Goal: Transaction & Acquisition: Purchase product/service

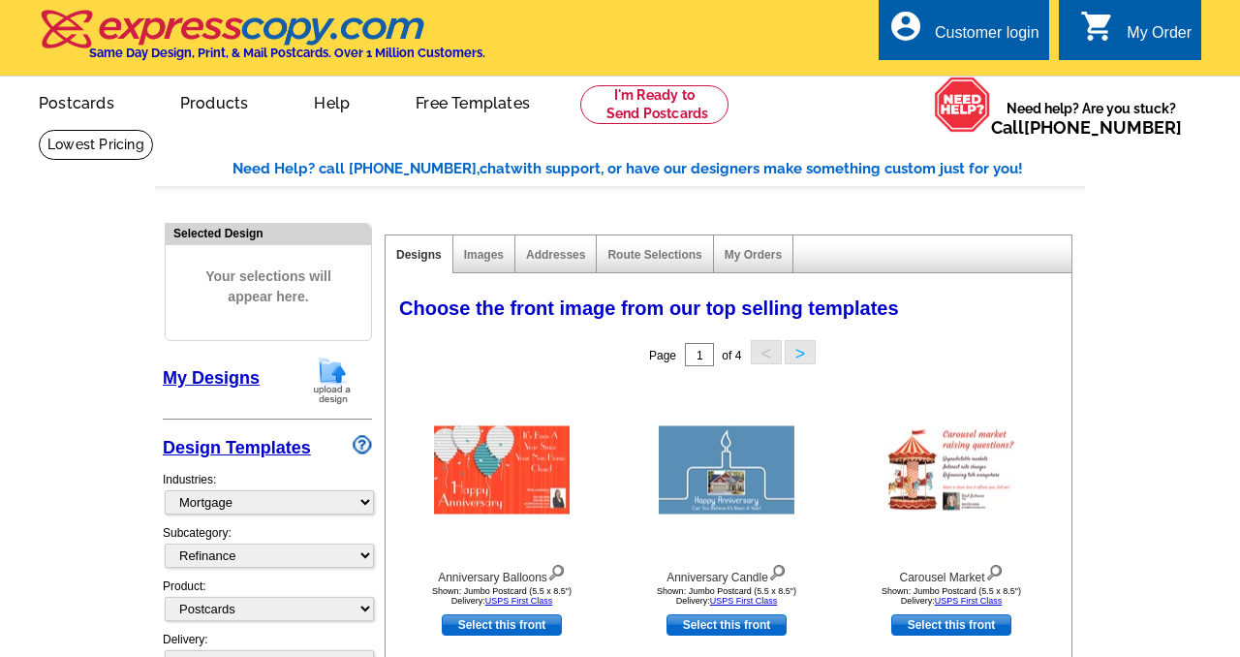
select select "774"
select select "1169"
select select "1"
select select "2"
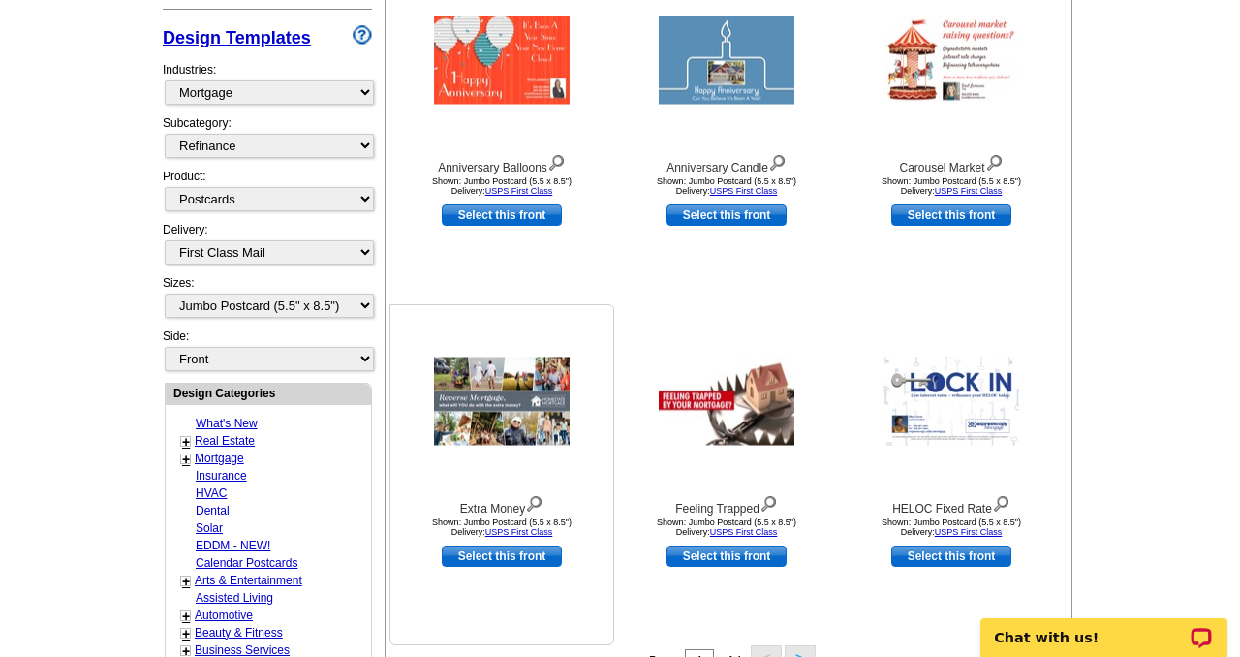
scroll to position [438, 0]
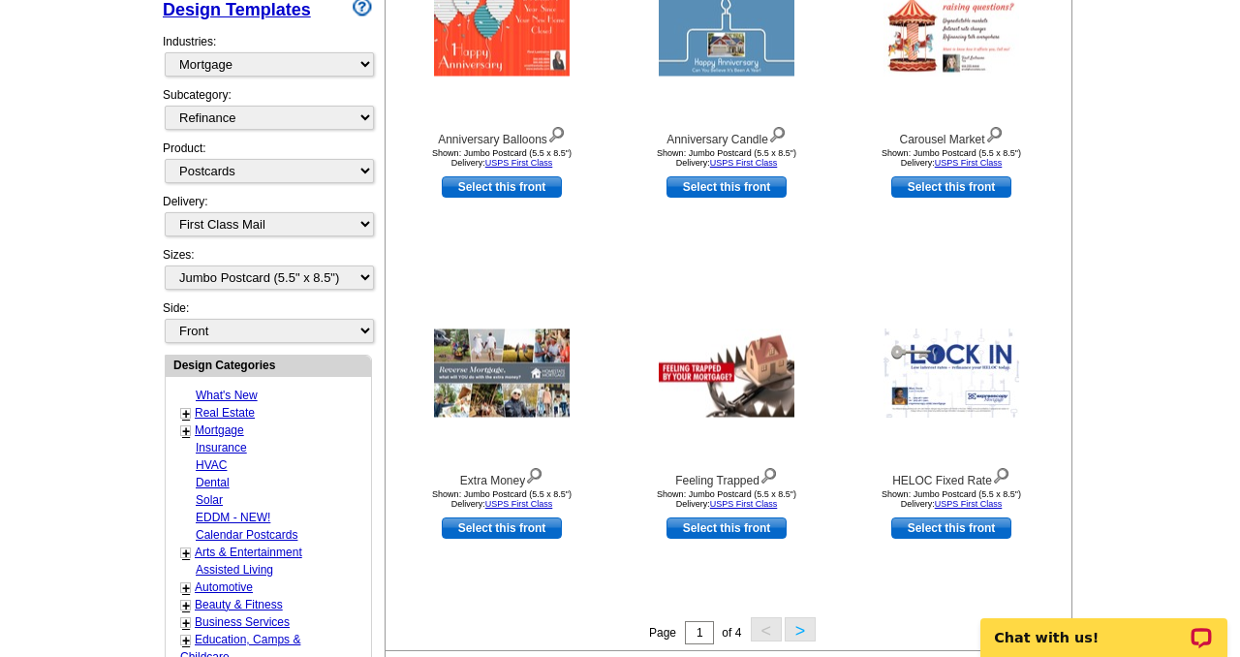
click at [797, 624] on button ">" at bounding box center [799, 629] width 31 height 24
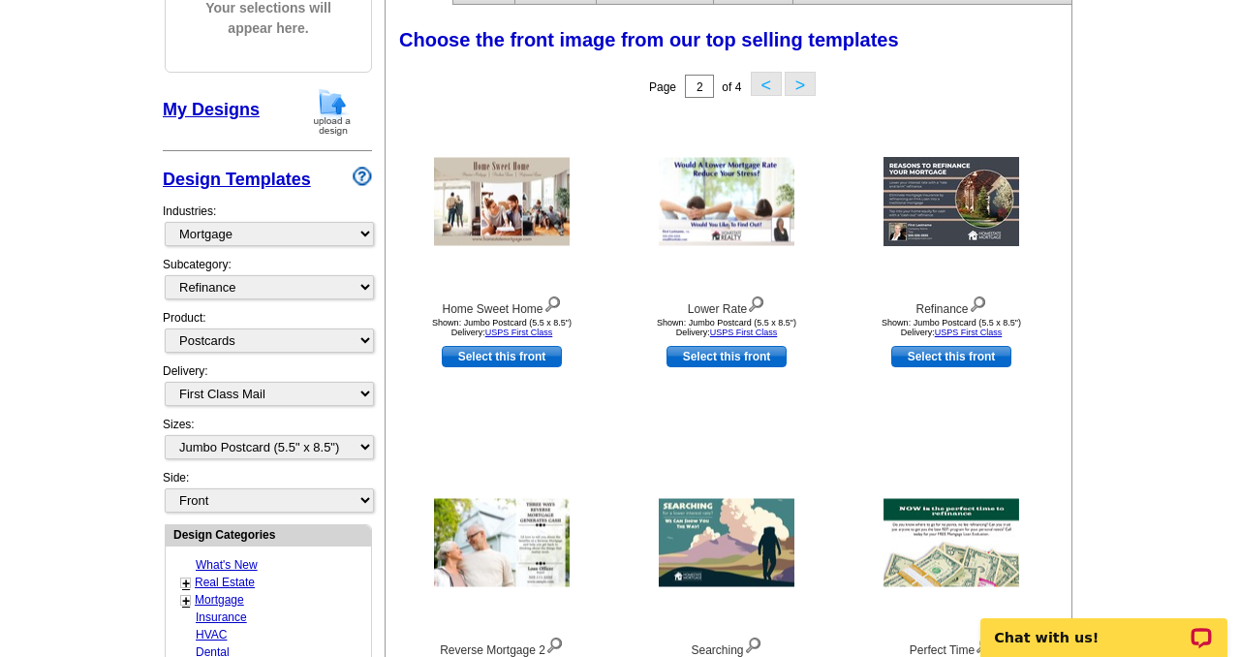
scroll to position [264, 0]
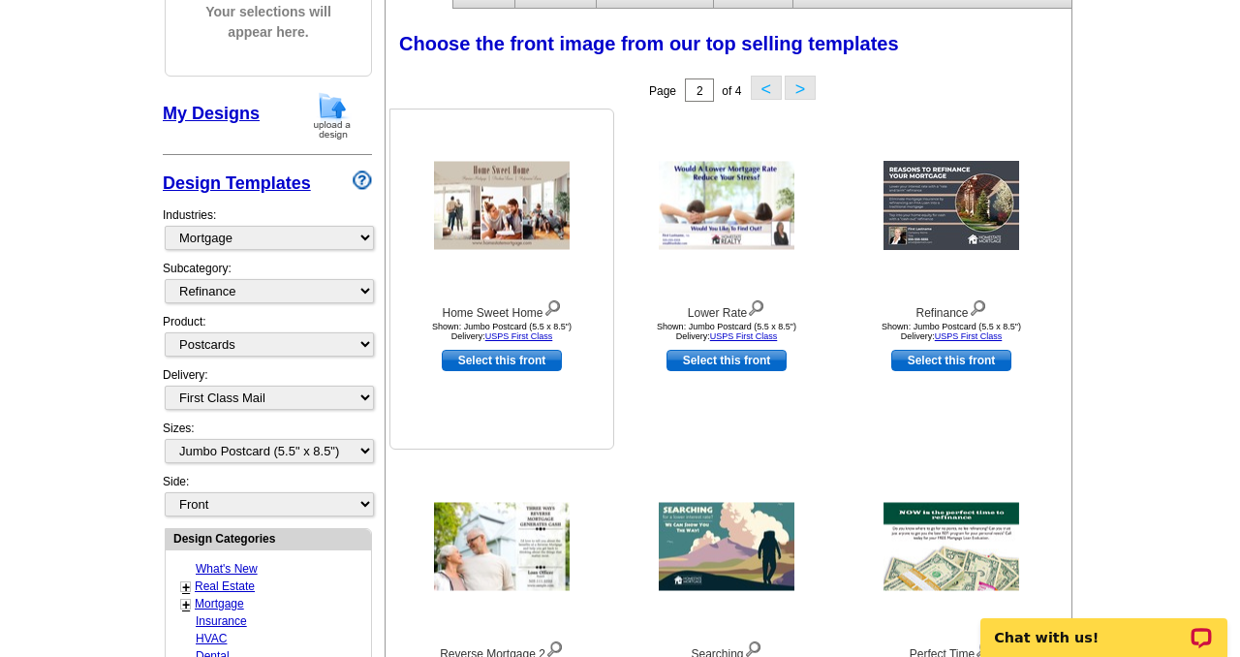
click at [518, 210] on img at bounding box center [502, 206] width 136 height 88
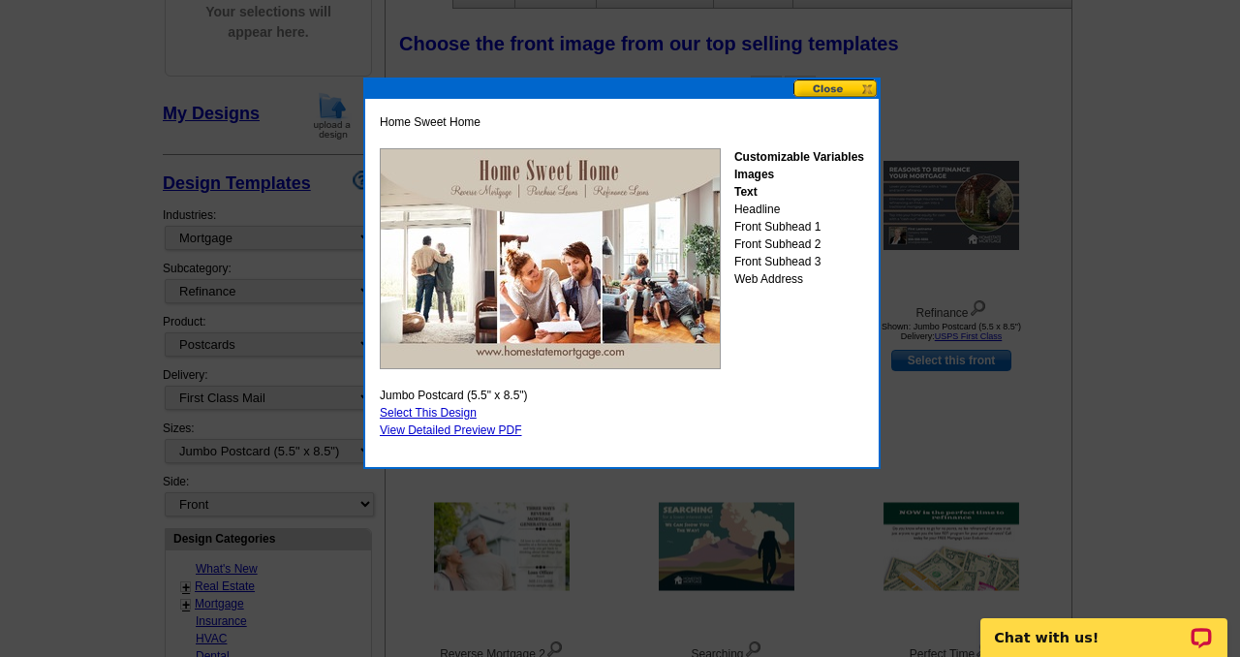
click at [823, 86] on button at bounding box center [835, 88] width 85 height 18
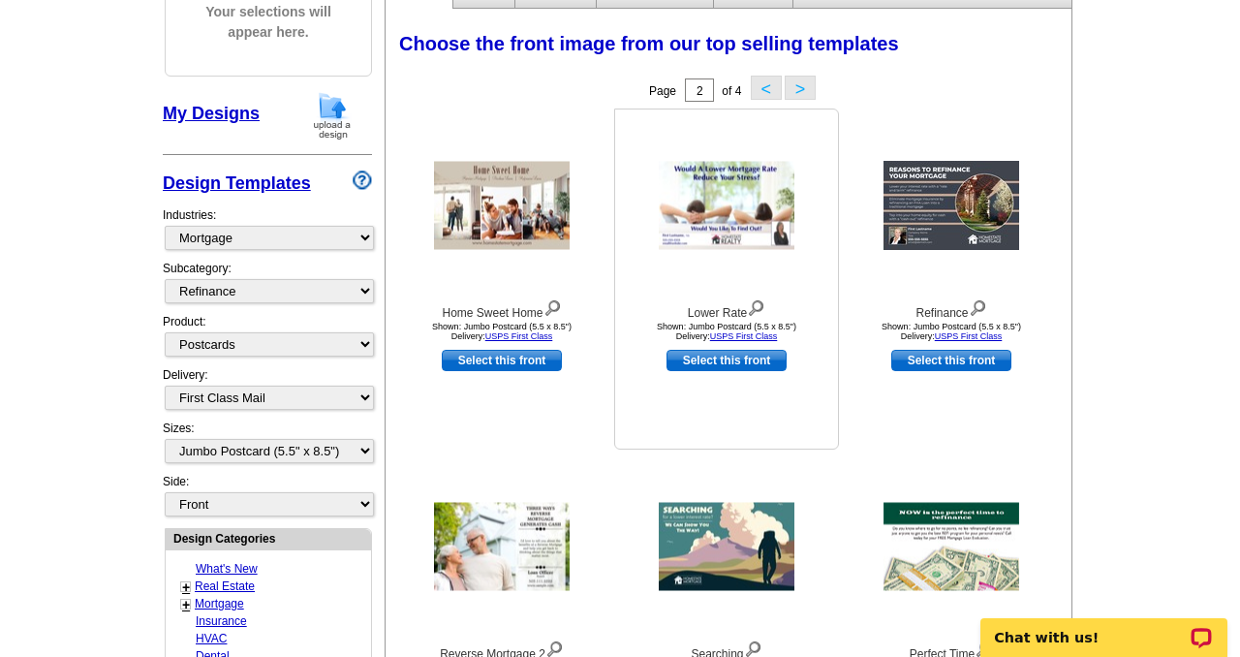
click at [742, 199] on img at bounding box center [727, 206] width 136 height 88
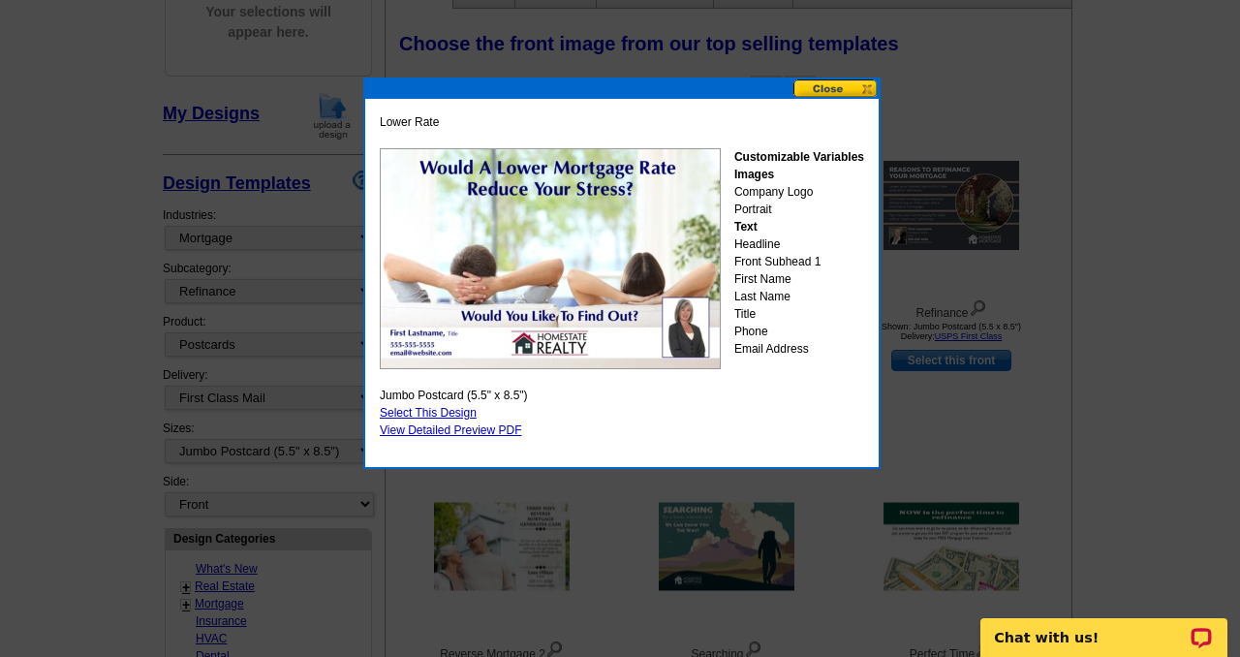
click at [822, 88] on button at bounding box center [835, 88] width 85 height 18
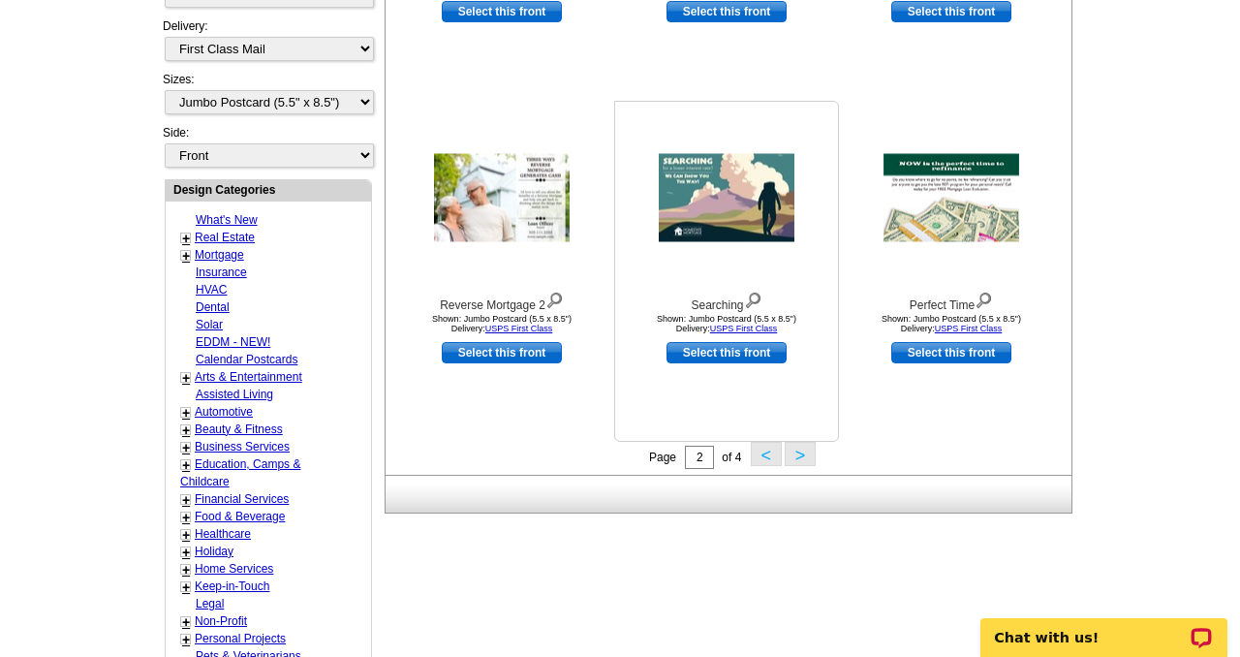
scroll to position [628, 0]
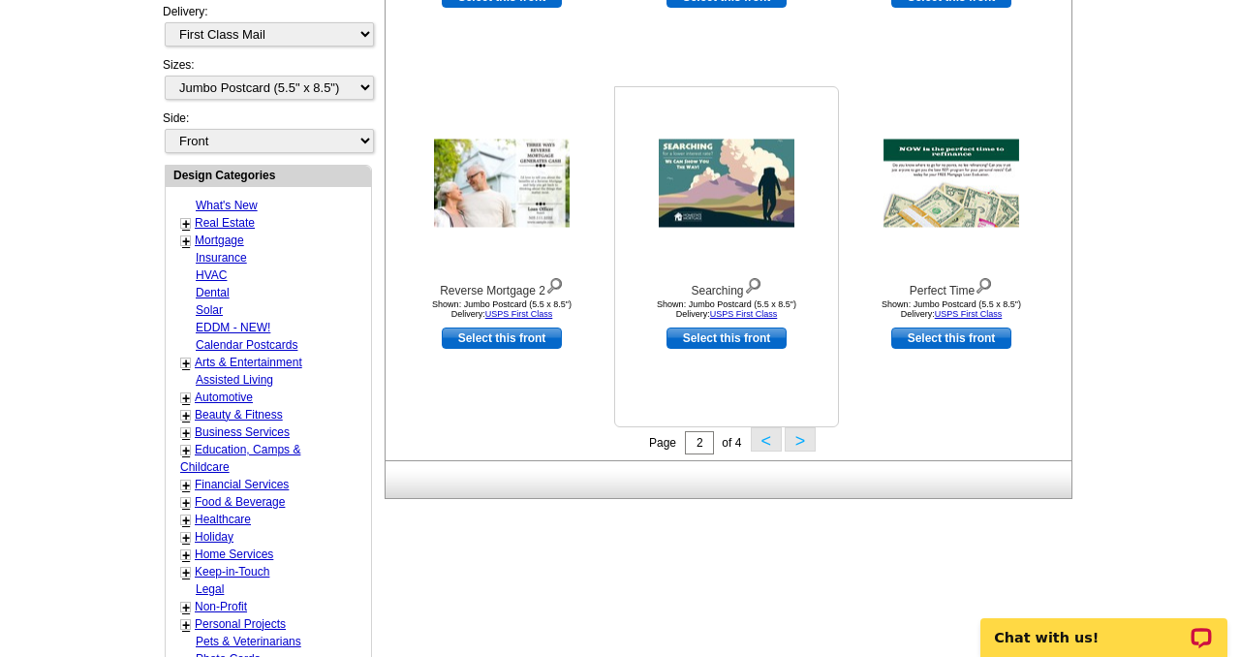
click at [748, 207] on img at bounding box center [727, 183] width 136 height 88
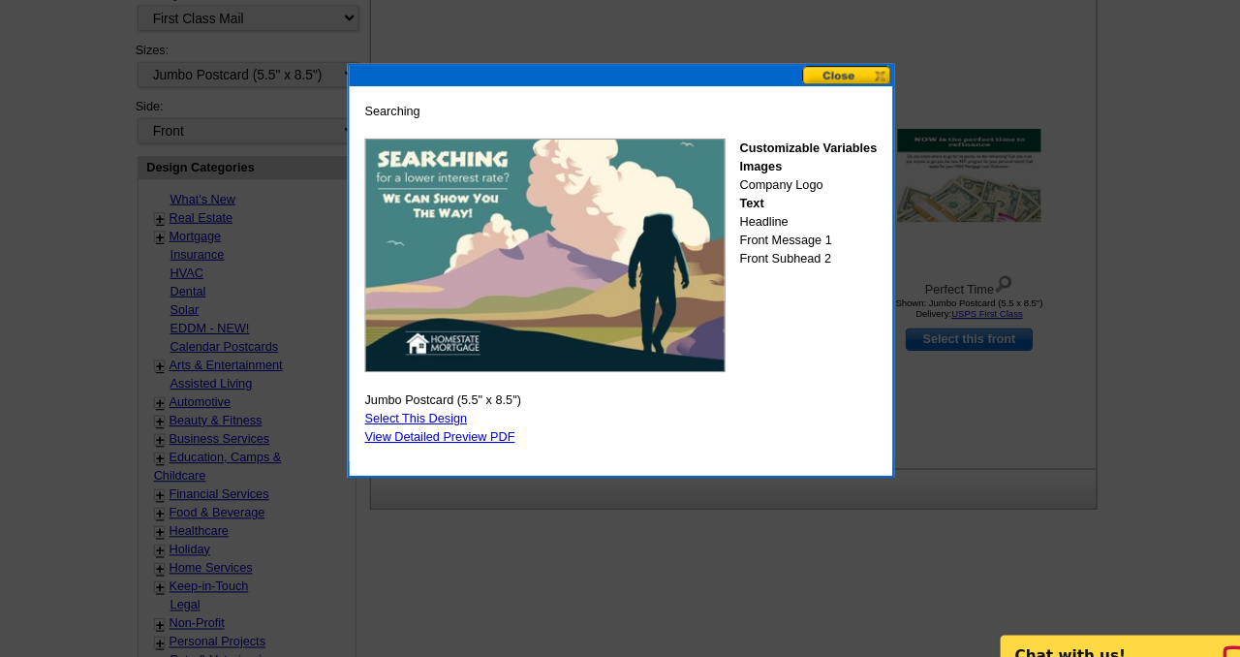
click at [826, 87] on button at bounding box center [835, 88] width 85 height 18
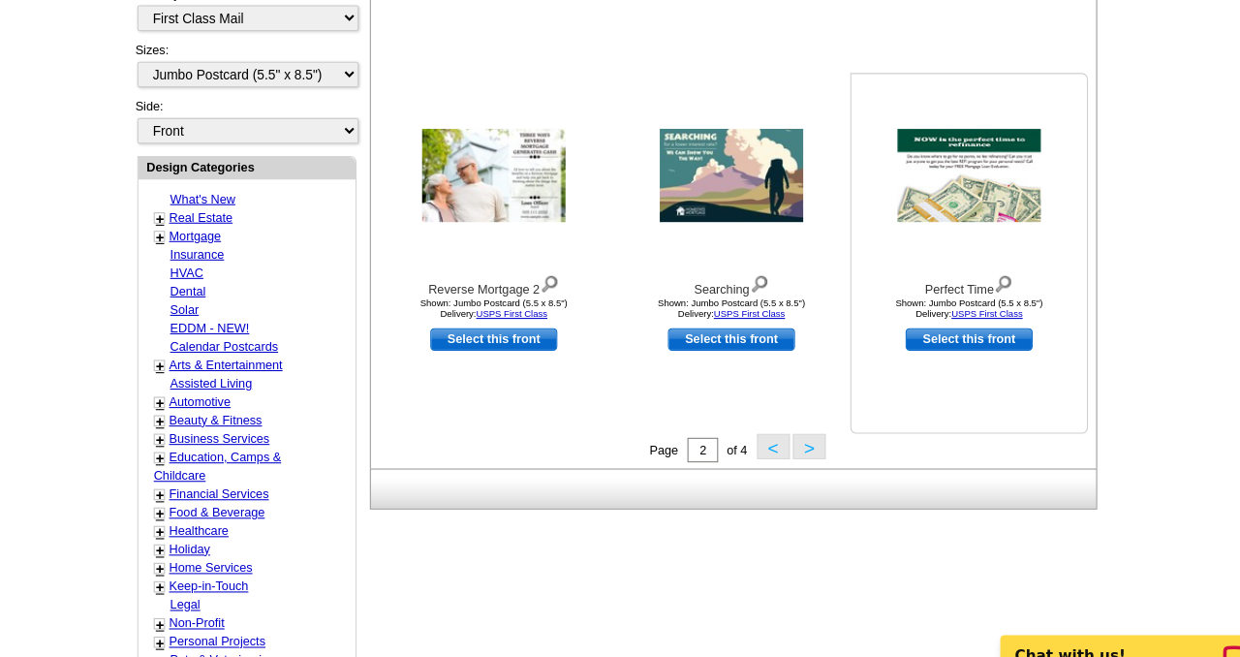
click at [951, 214] on img at bounding box center [951, 183] width 136 height 88
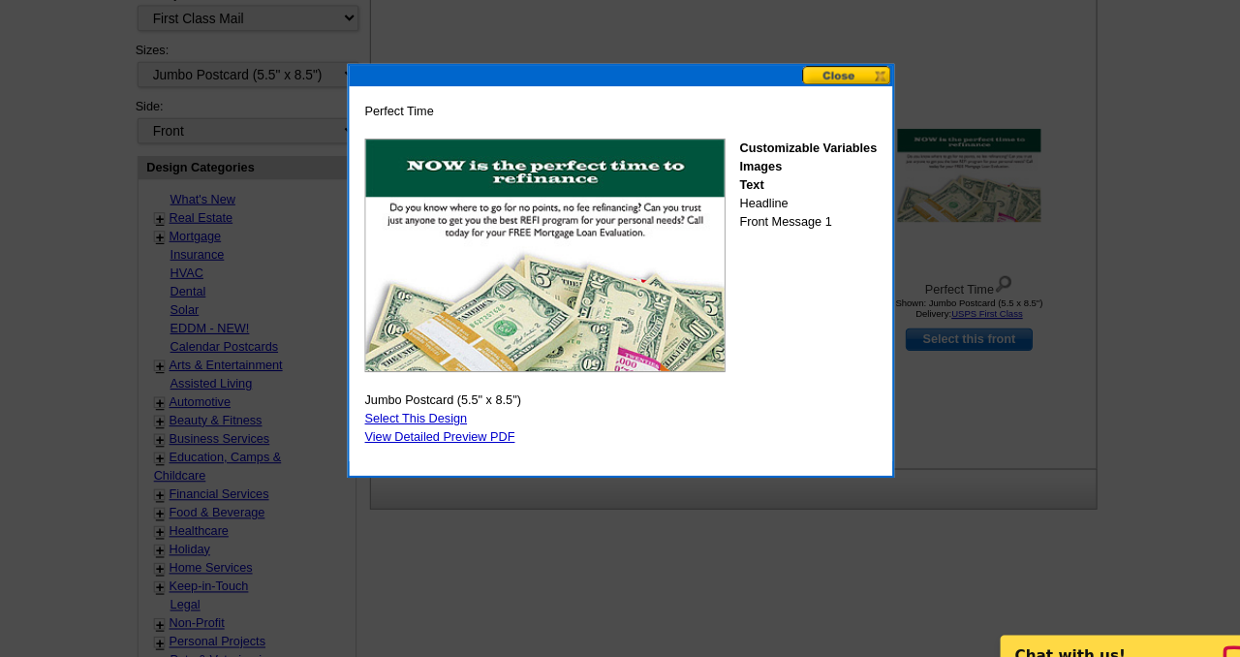
click at [818, 83] on button at bounding box center [835, 88] width 85 height 18
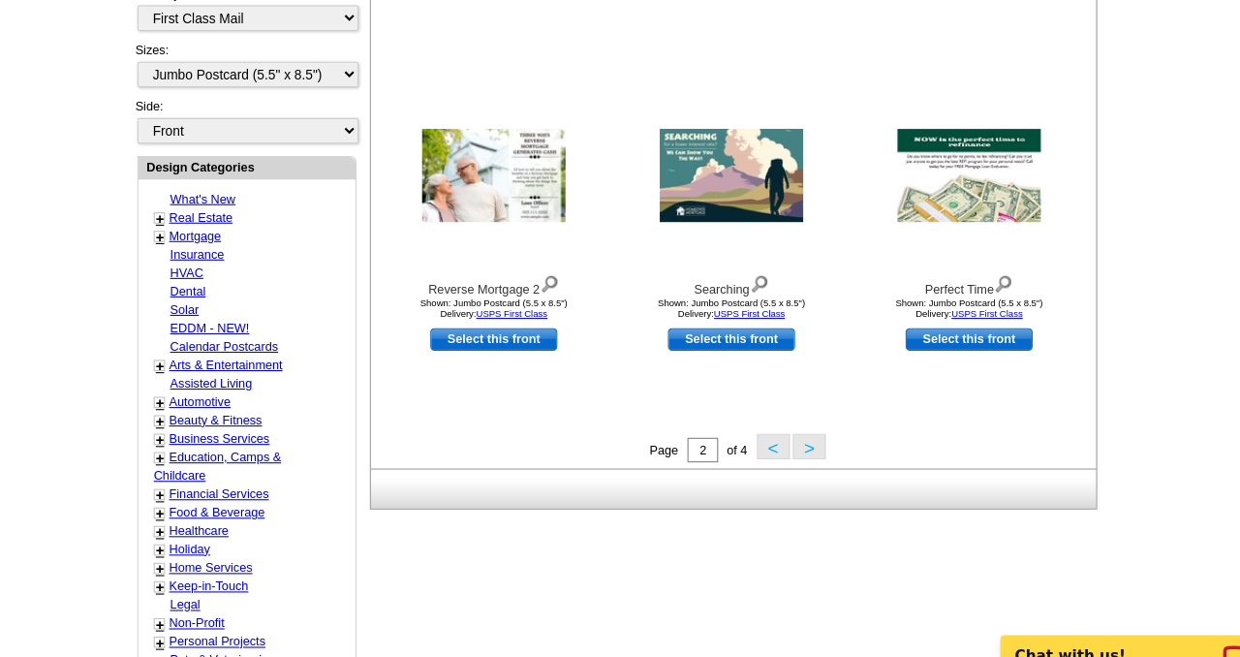
click at [807, 438] on button ">" at bounding box center [799, 439] width 31 height 24
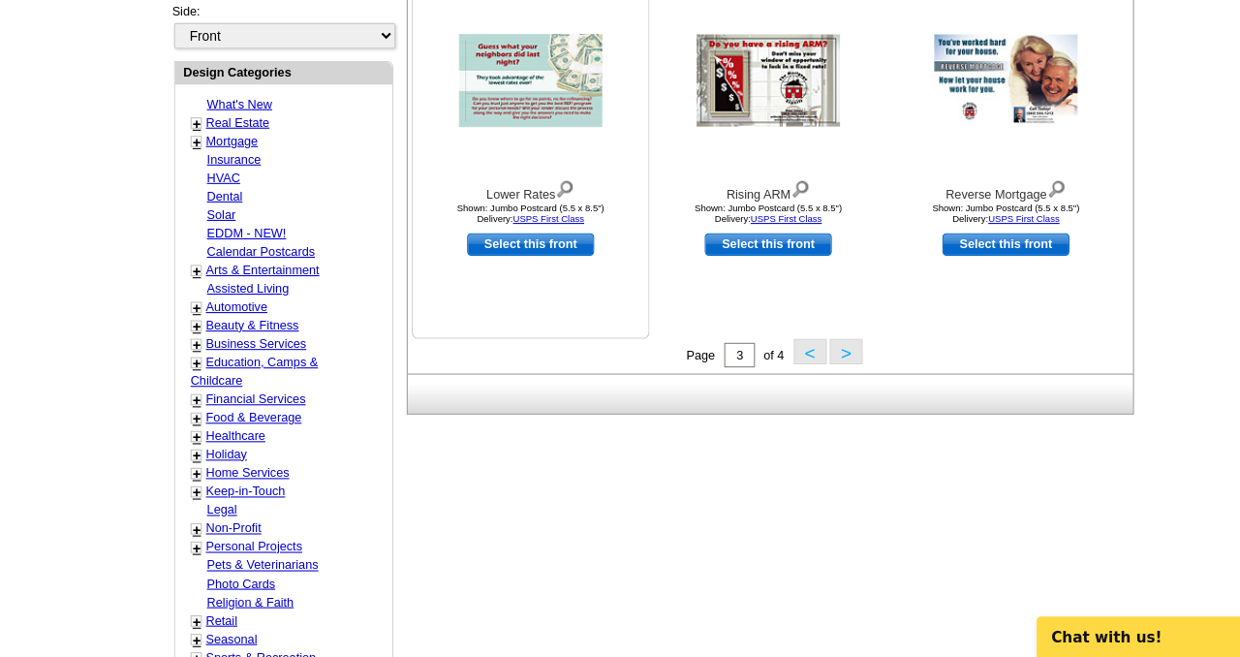
scroll to position [700, 0]
click at [799, 364] on button ">" at bounding box center [799, 366] width 31 height 24
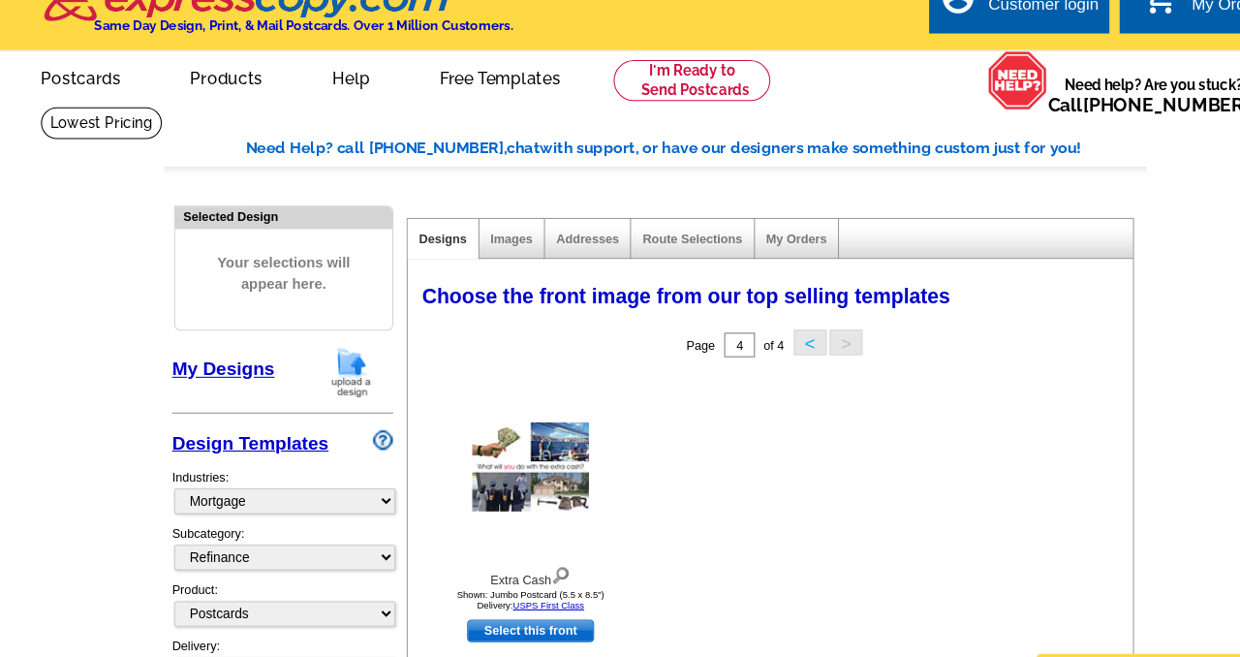
scroll to position [27, 0]
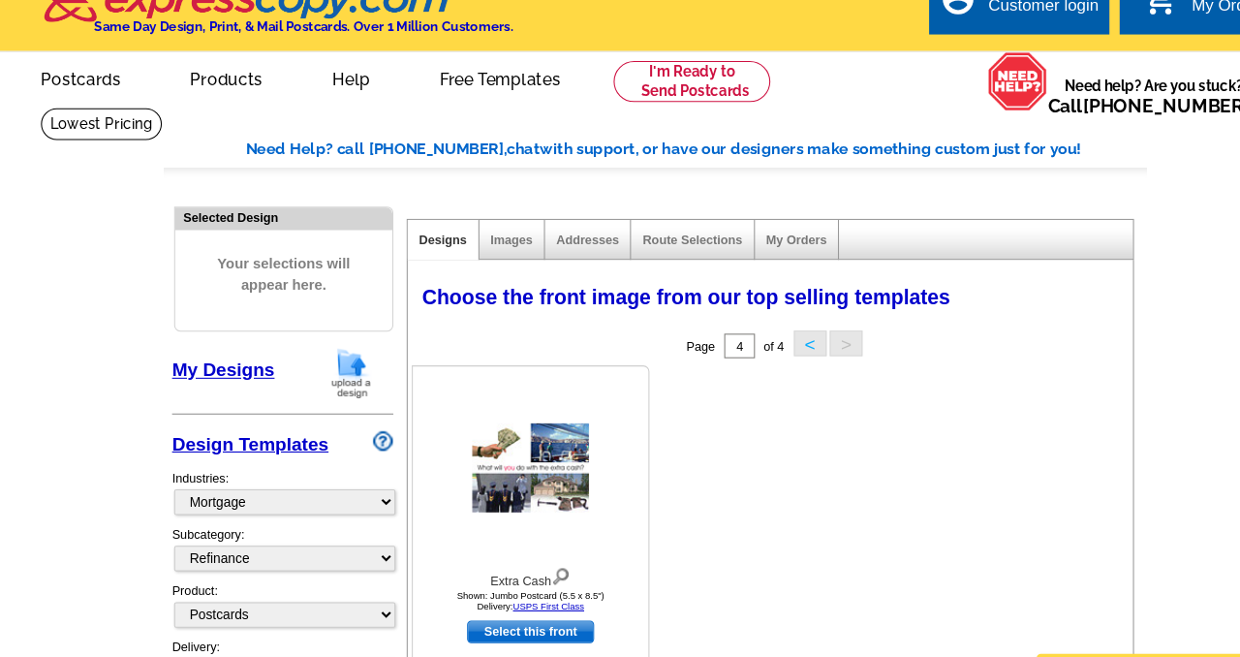
click at [486, 445] on img at bounding box center [501, 443] width 110 height 84
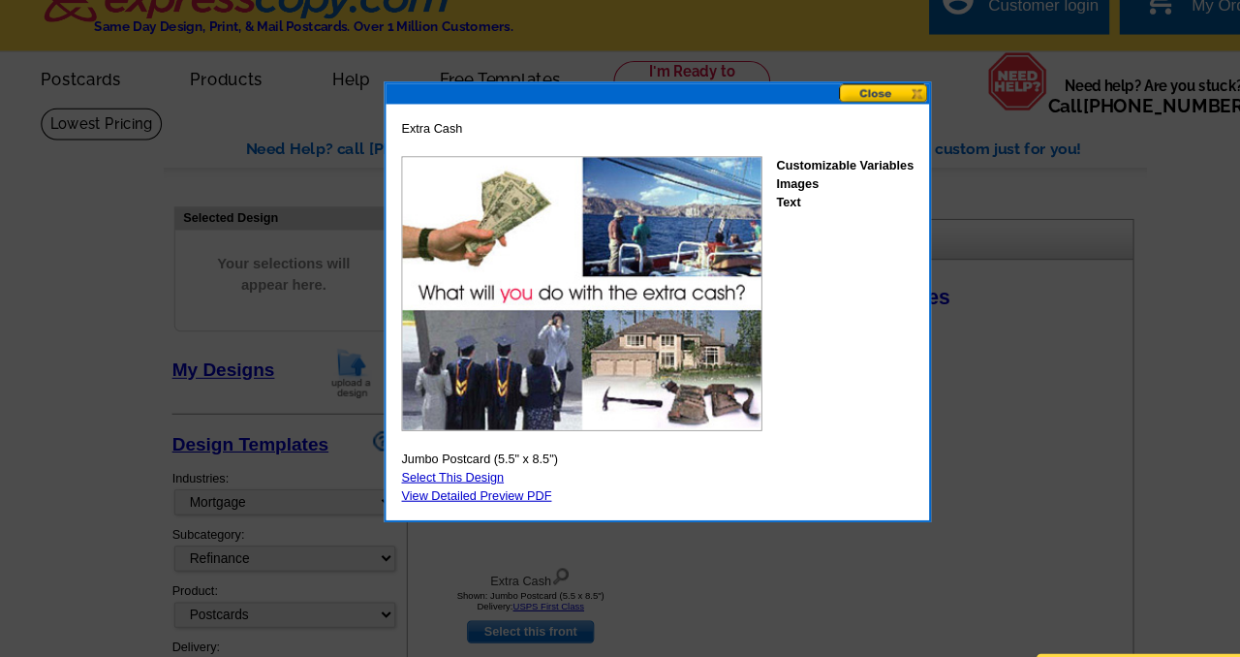
click at [827, 86] on button at bounding box center [835, 88] width 85 height 18
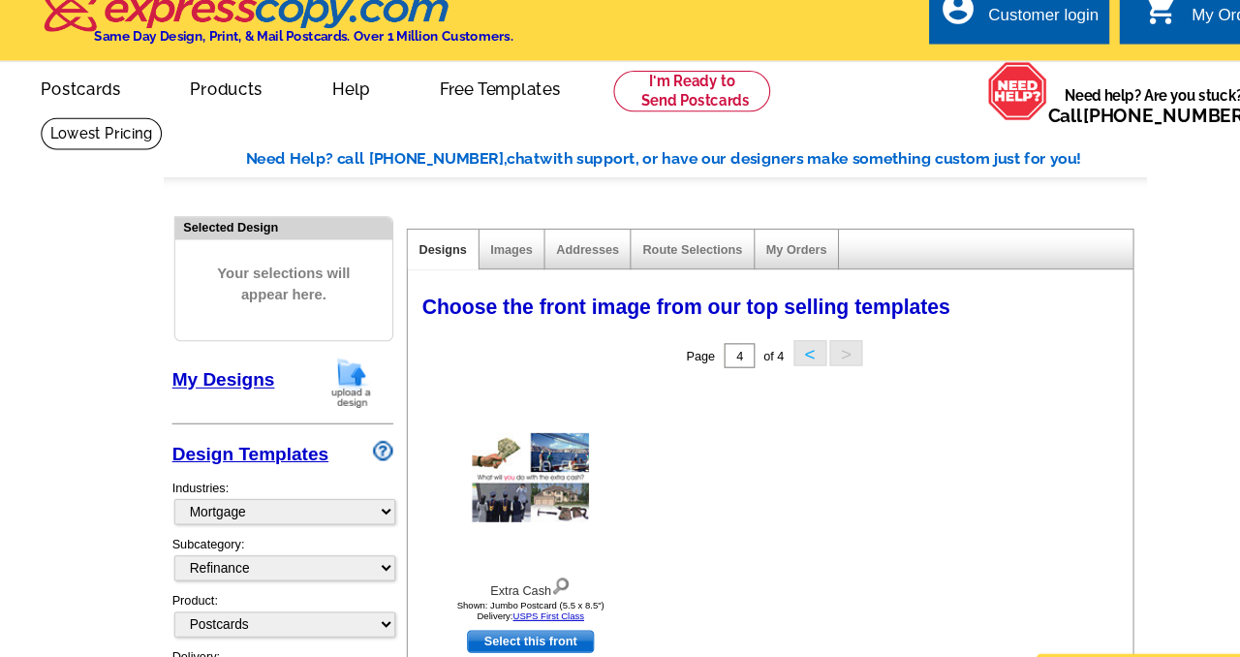
scroll to position [0, 0]
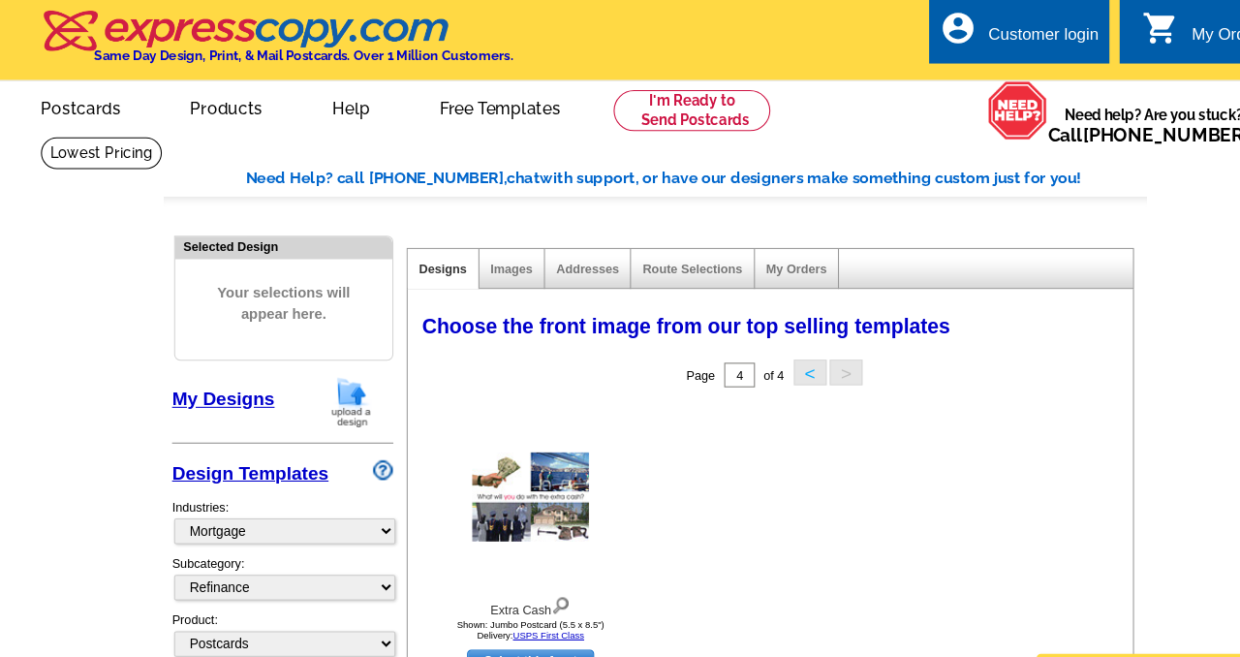
click at [761, 351] on button "<" at bounding box center [766, 352] width 31 height 24
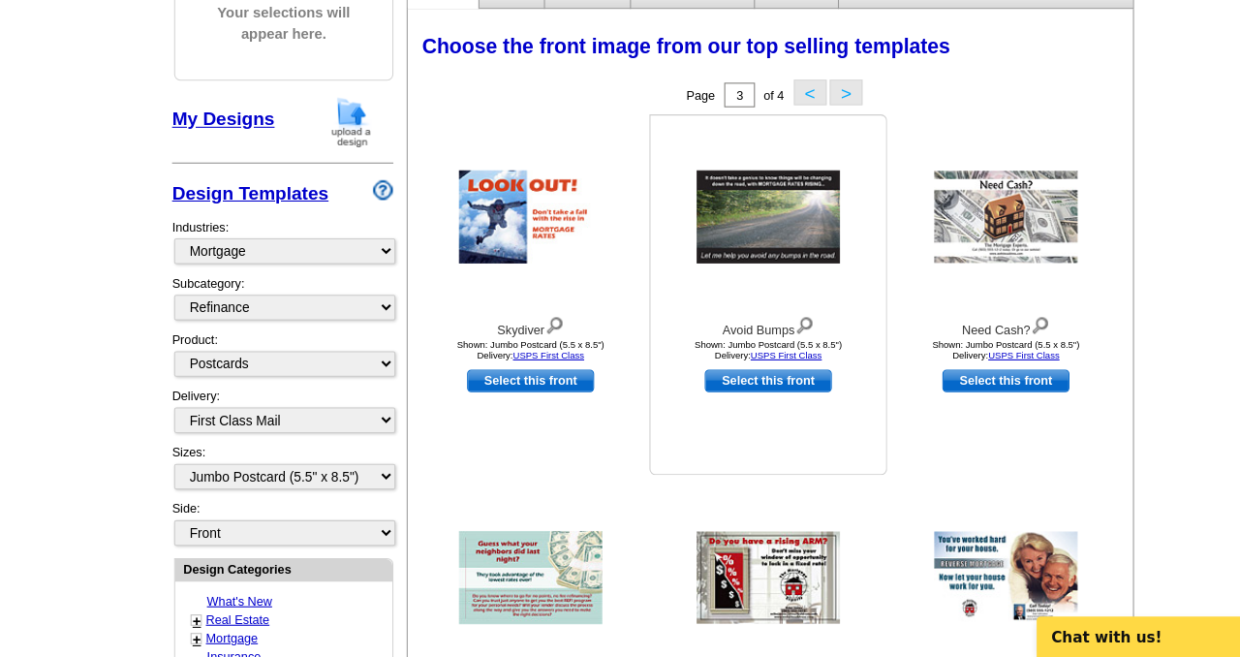
scroll to position [237, 0]
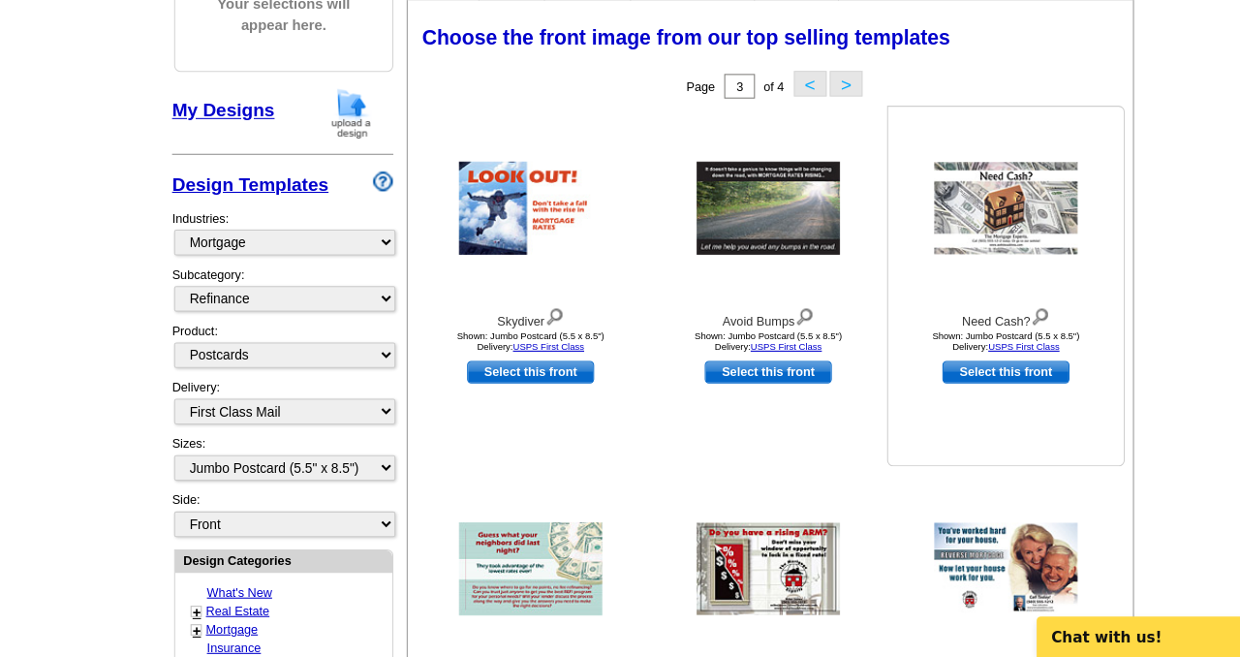
click at [926, 208] on img at bounding box center [951, 232] width 136 height 87
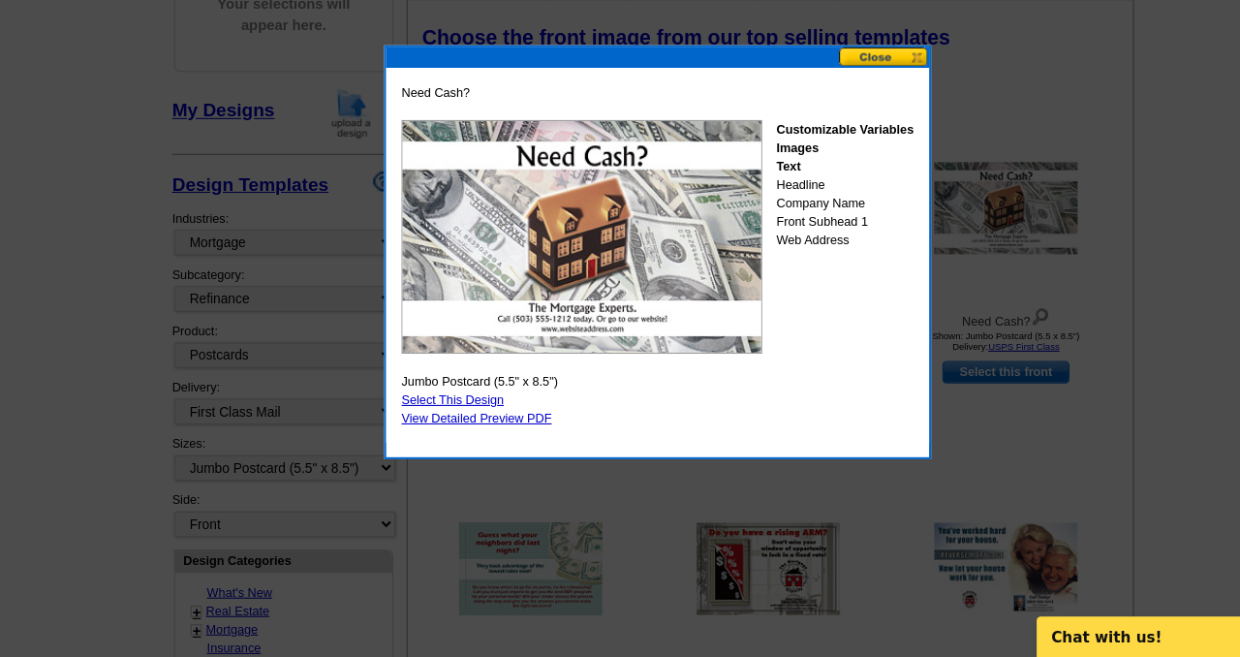
click at [460, 409] on link "Select This Design" at bounding box center [428, 414] width 97 height 14
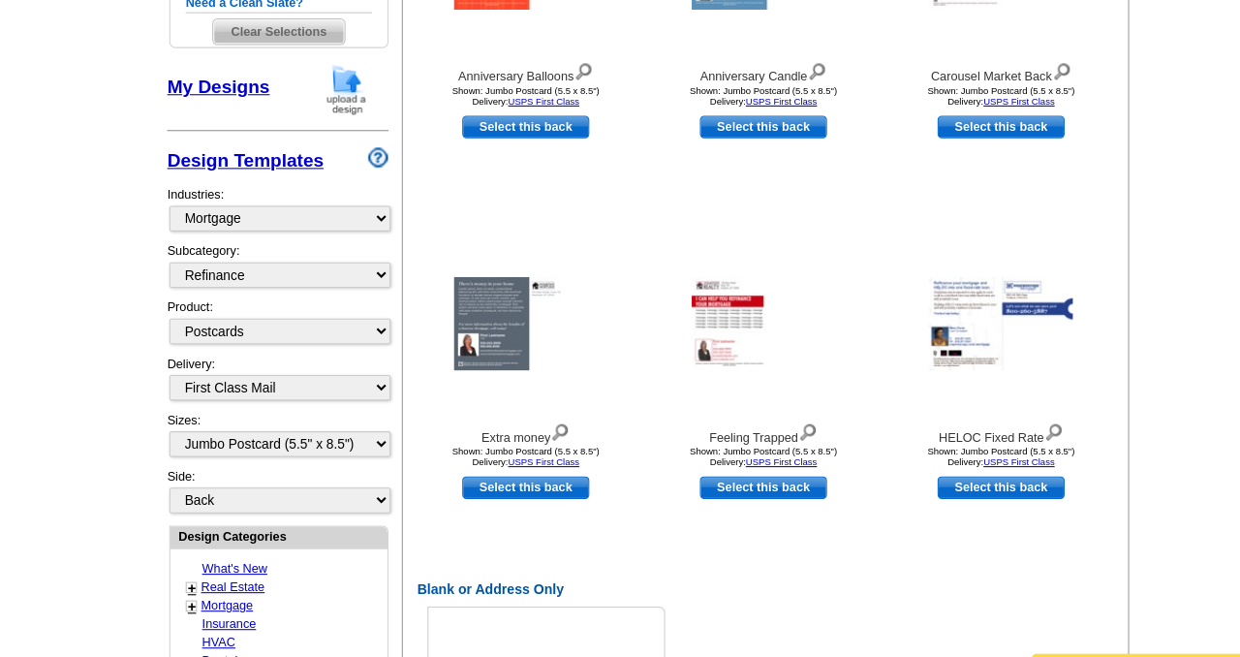
scroll to position [487, 0]
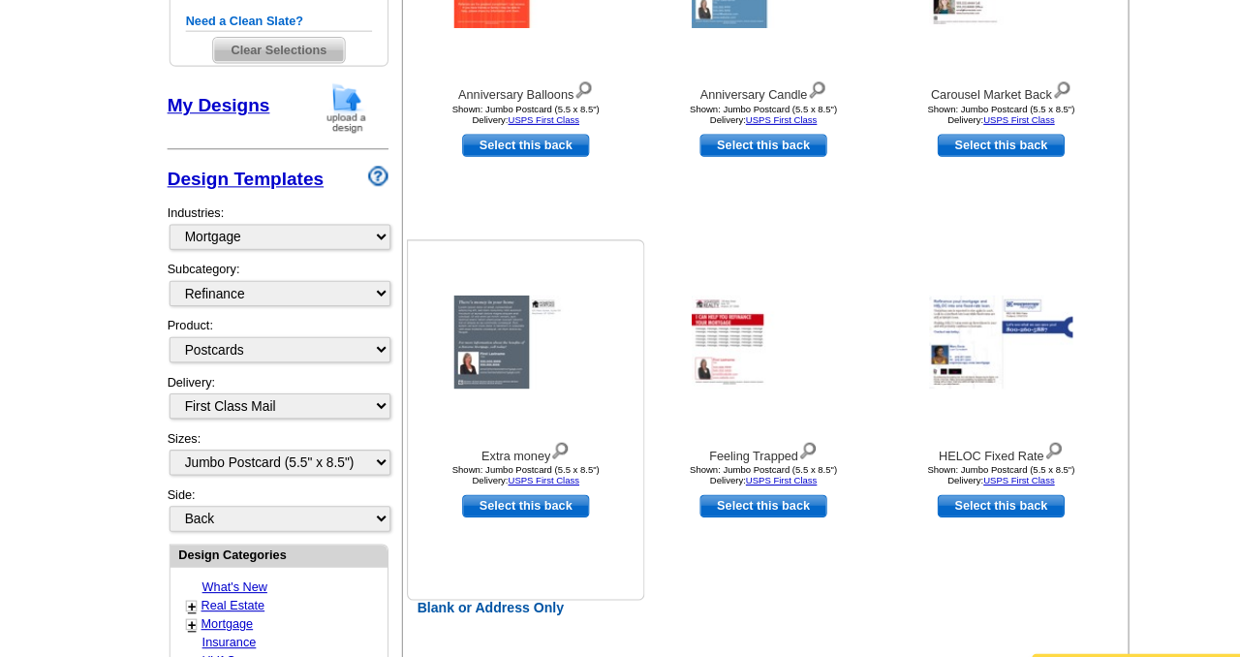
click at [480, 313] on img at bounding box center [502, 324] width 136 height 88
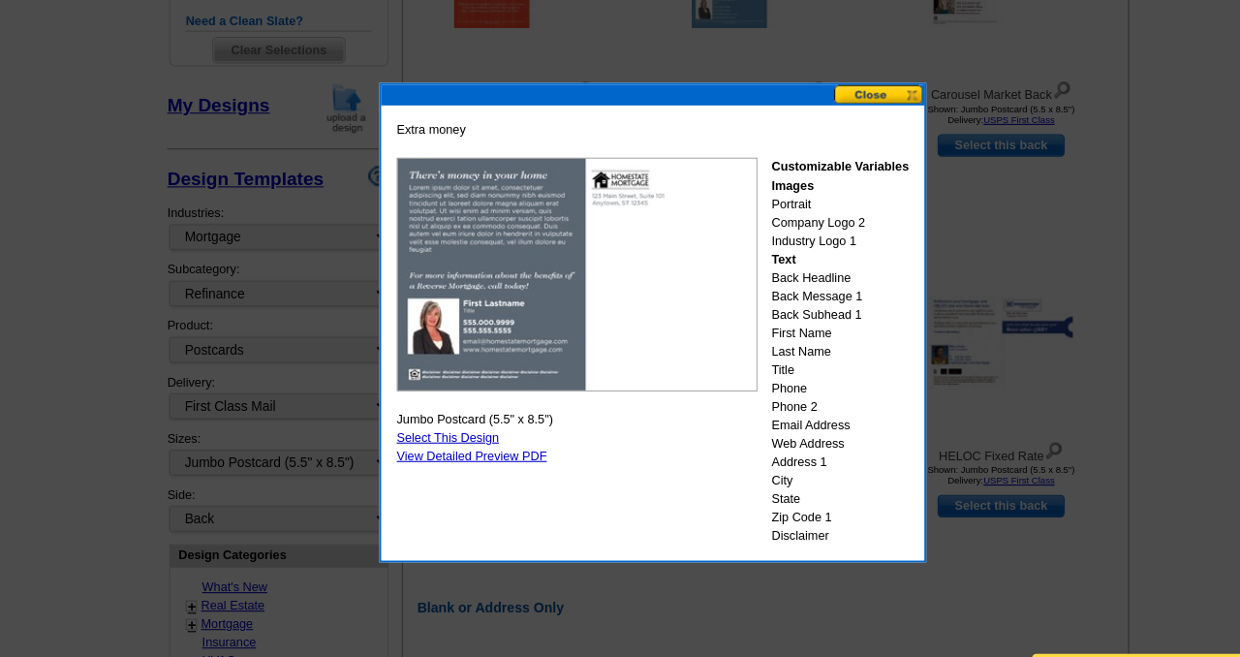
click at [447, 410] on link "Select This Design" at bounding box center [428, 414] width 97 height 14
select select "front"
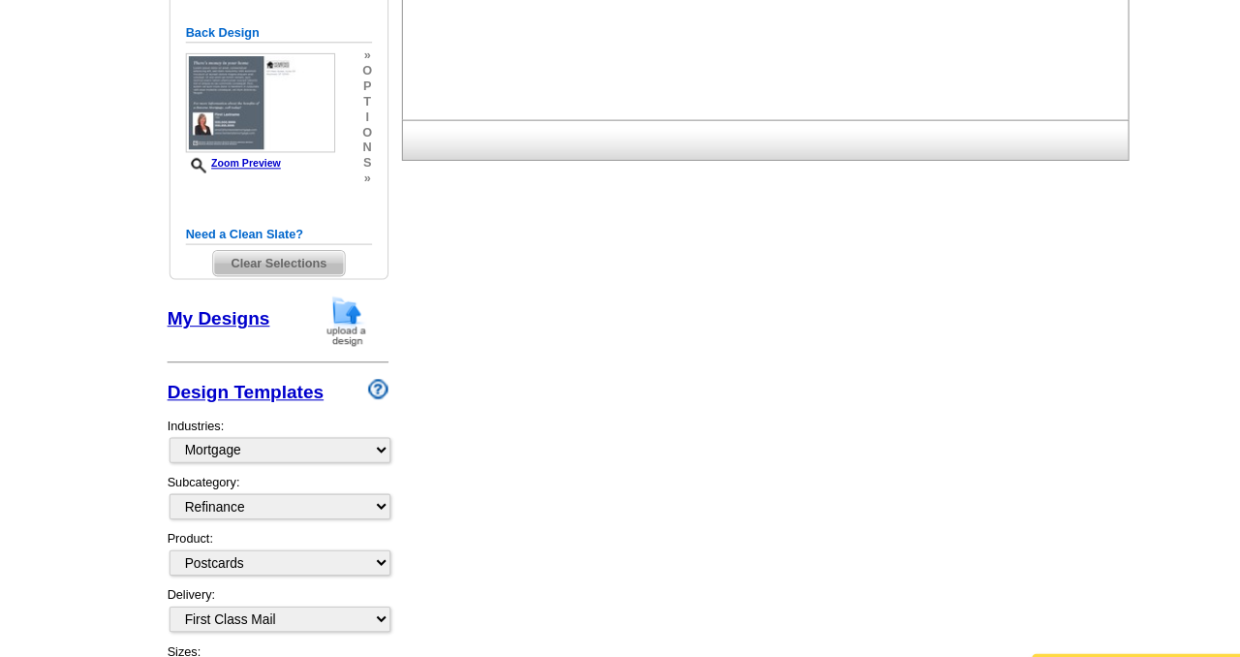
scroll to position [0, 0]
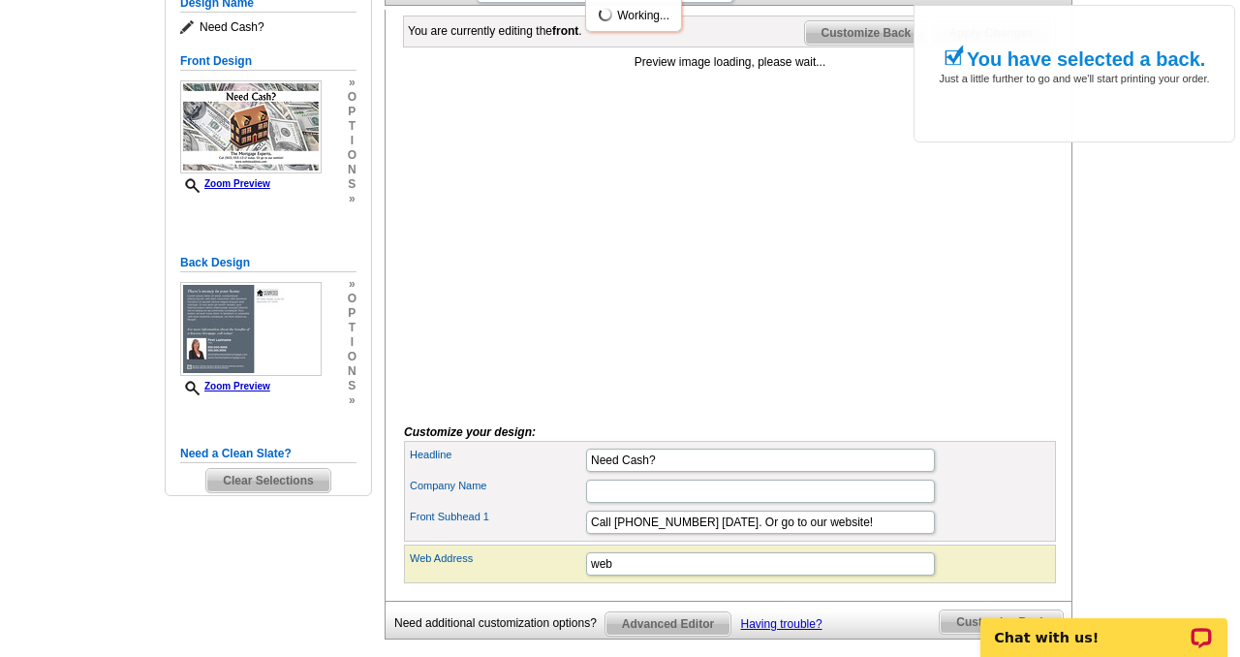
scroll to position [298, 0]
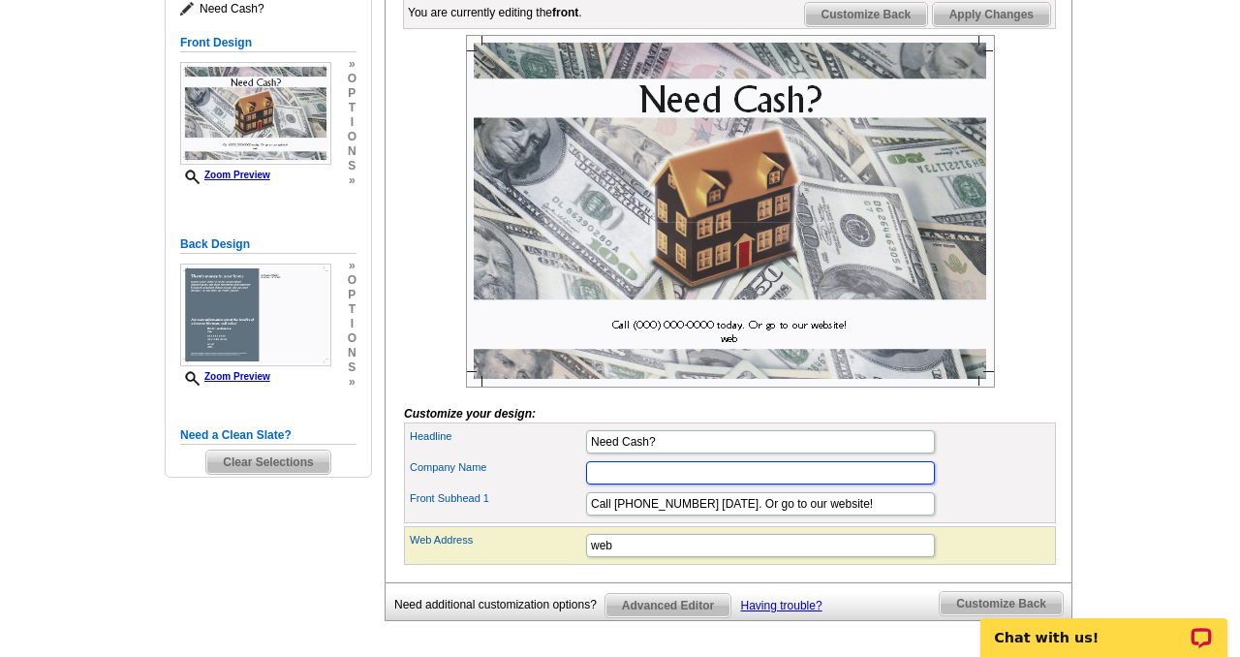
click at [741, 484] on input "Company Name" at bounding box center [760, 472] width 349 height 23
type input "Pristine Green Financial Solutions"
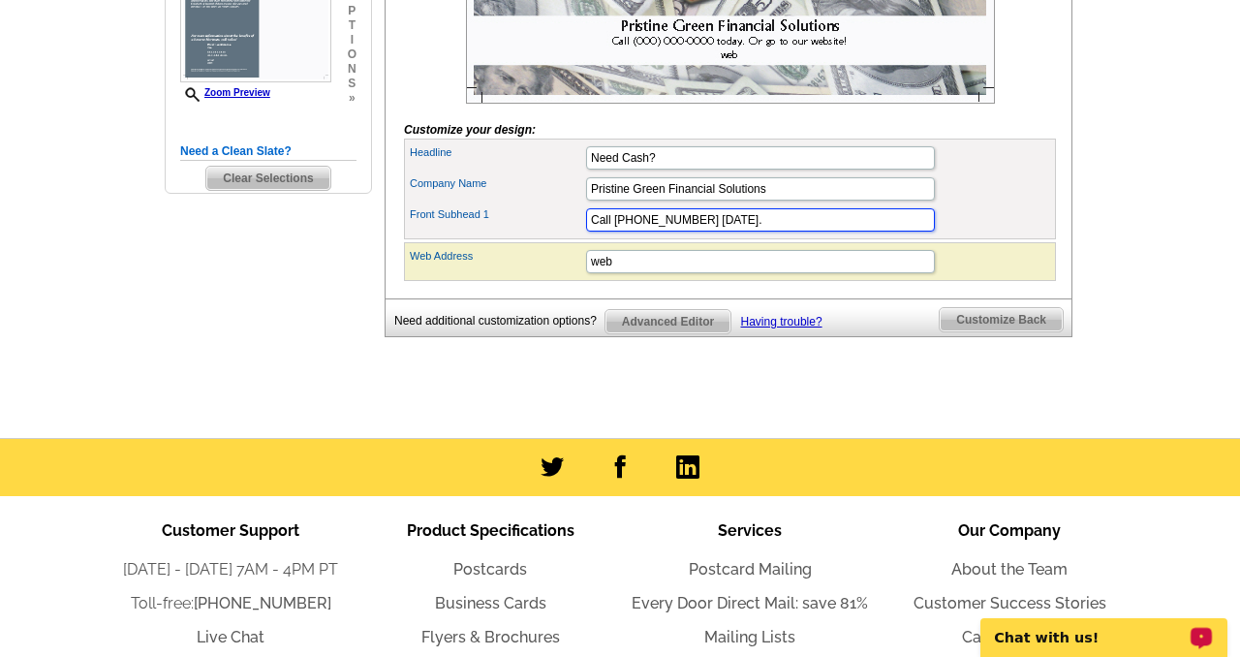
scroll to position [576, 0]
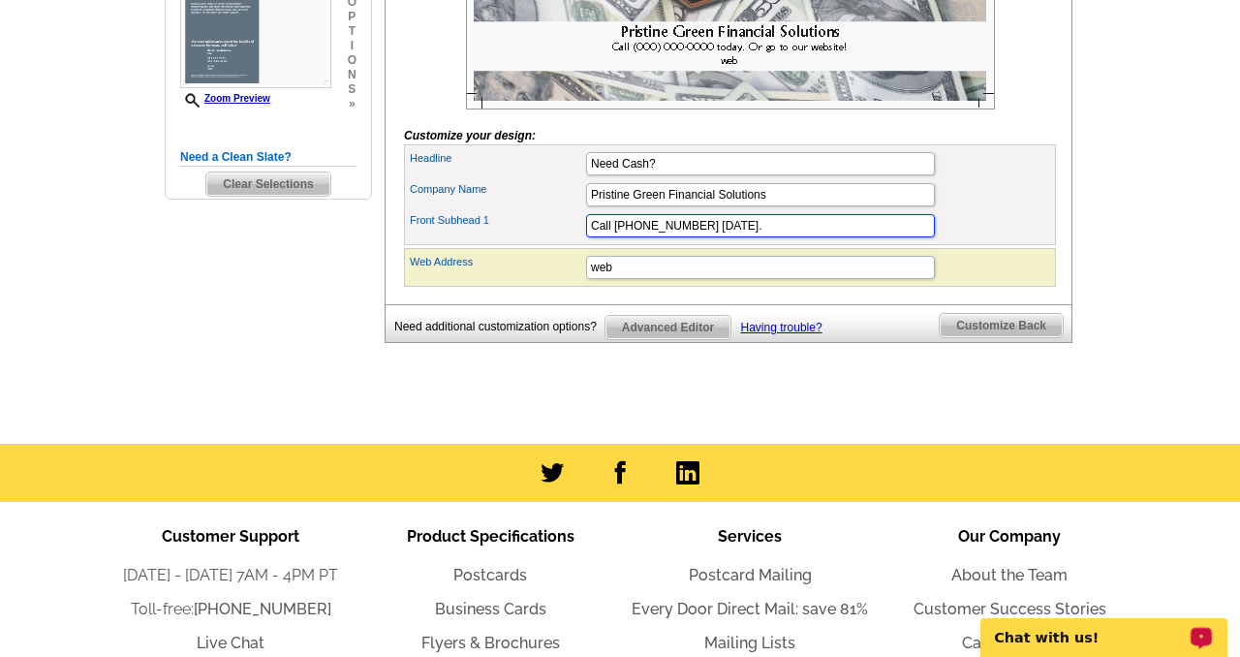
type input "Call [PHONE_NUMBER] [DATE]."
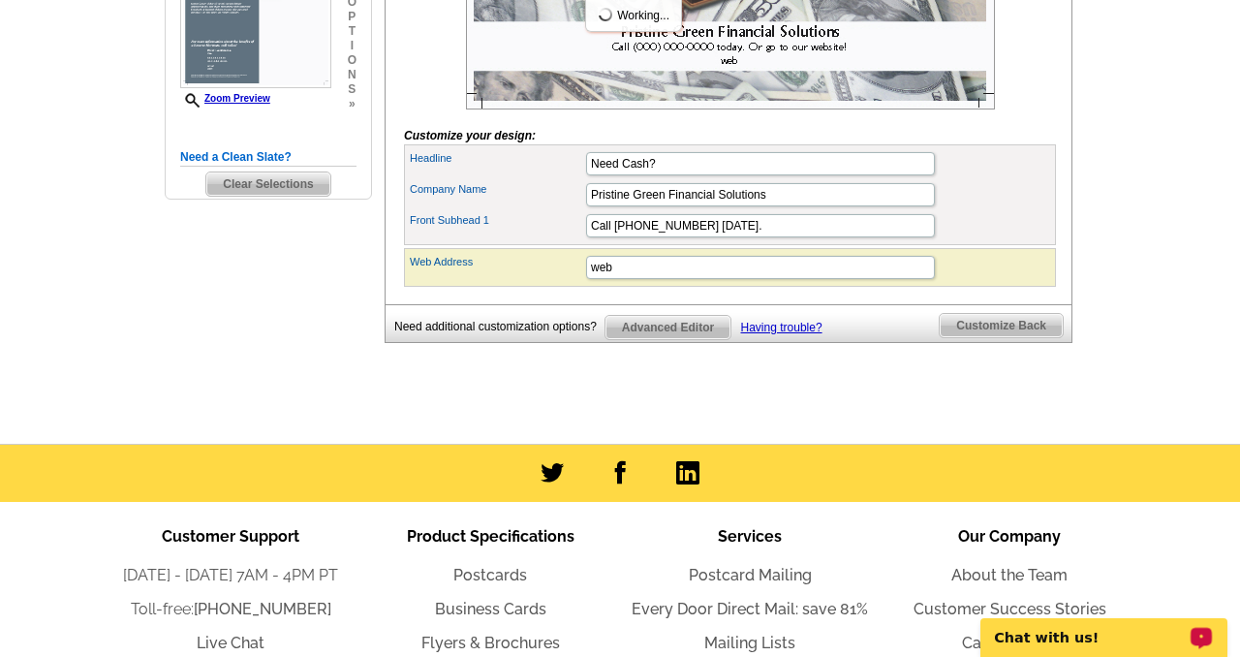
click at [680, 339] on span "Advanced Editor" at bounding box center [667, 327] width 125 height 23
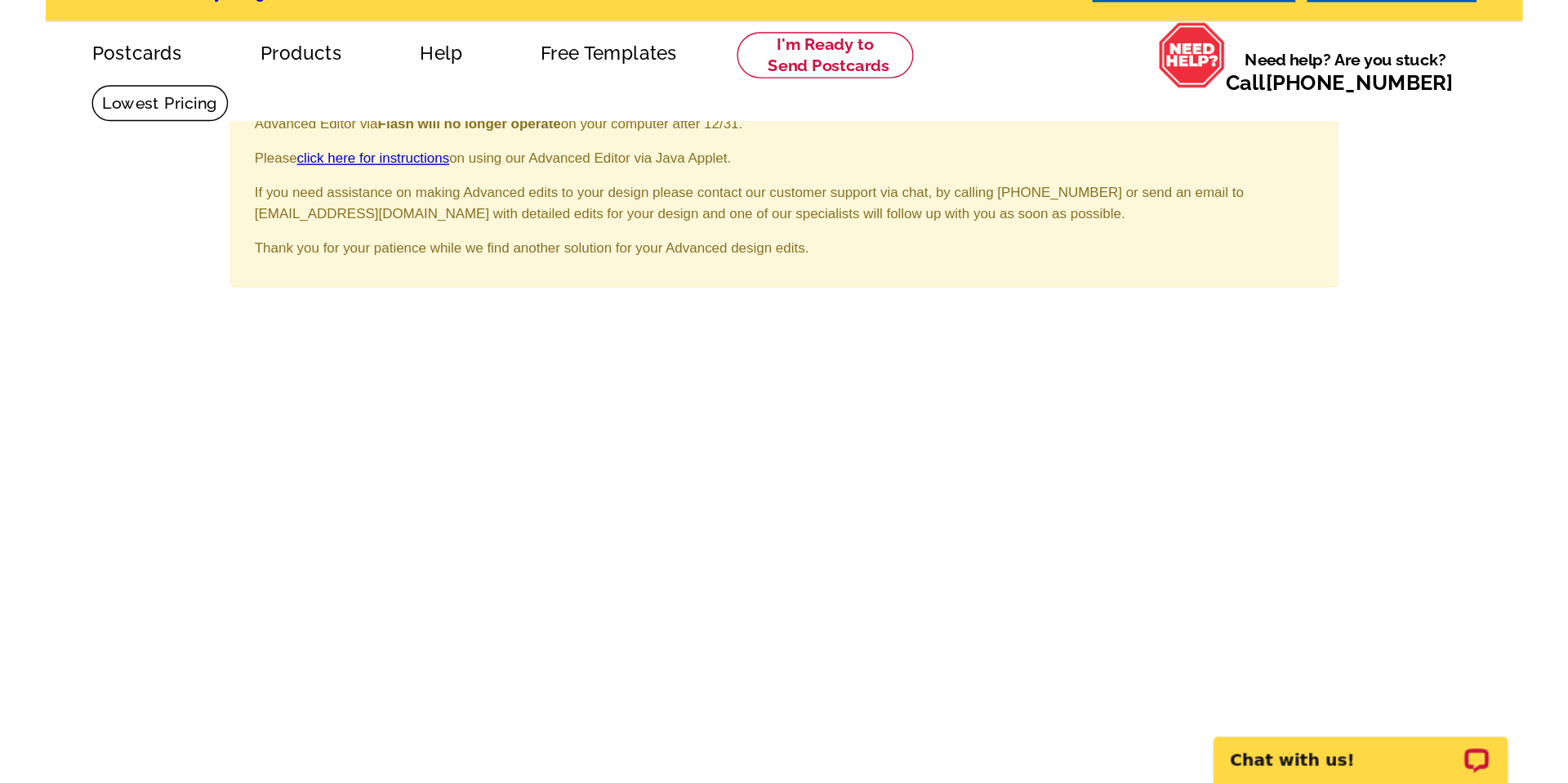
scroll to position [45, 0]
